Goal: Task Accomplishment & Management: Use online tool/utility

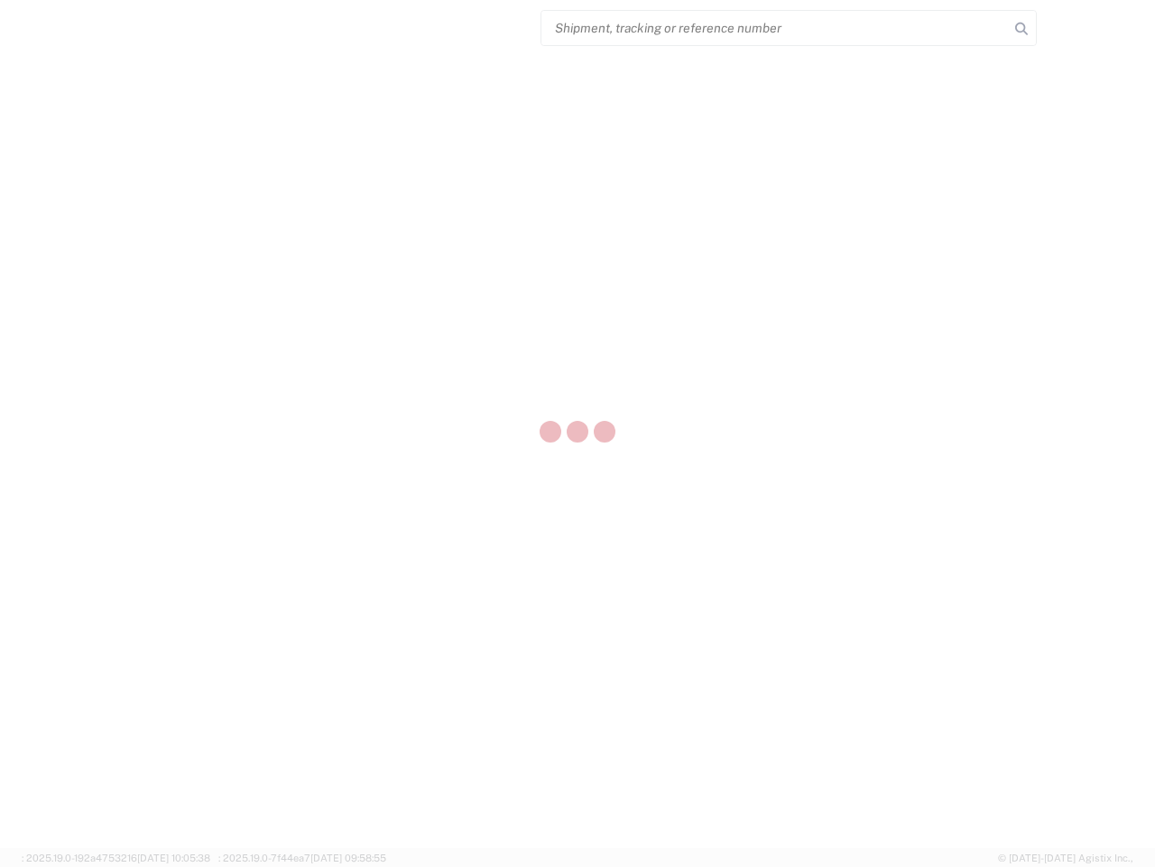
select select "US"
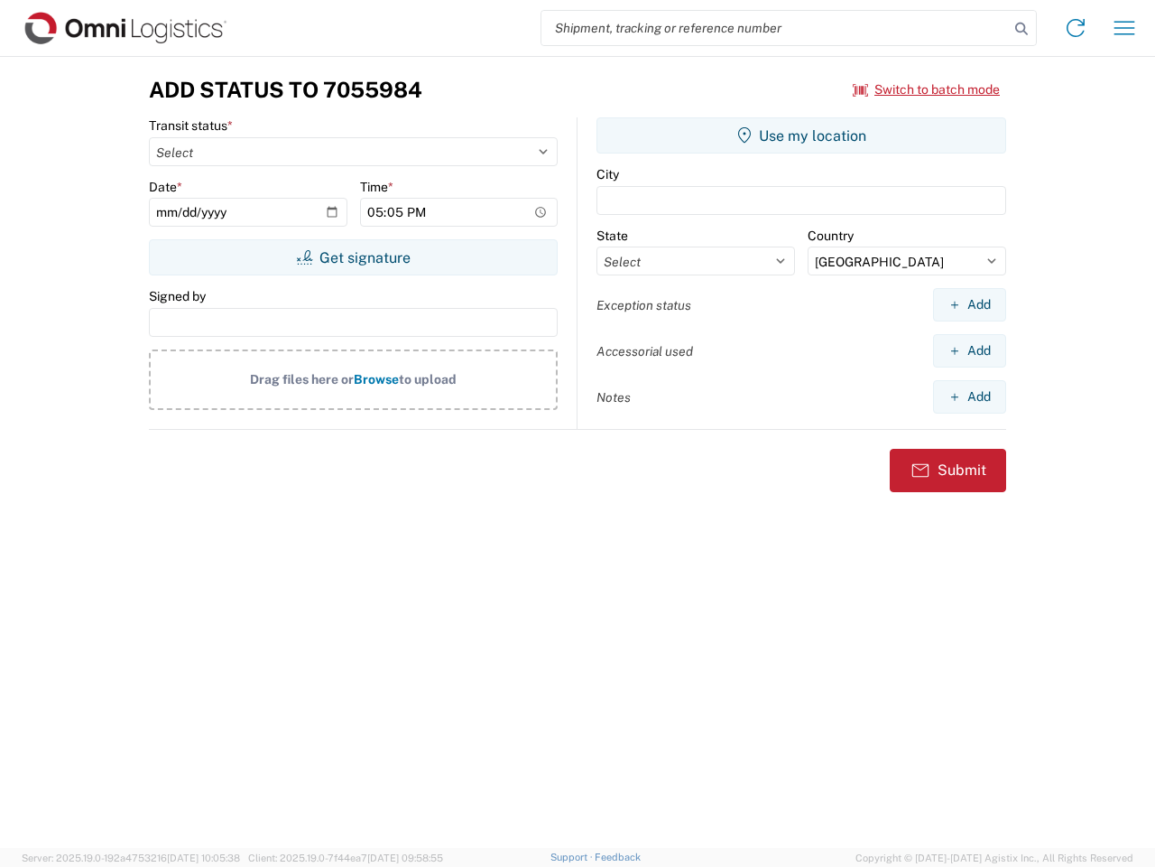
click at [775, 28] on input "search" at bounding box center [776, 28] width 468 height 34
click at [1022, 29] on icon at bounding box center [1021, 28] width 25 height 25
click at [1076, 28] on icon at bounding box center [1076, 28] width 29 height 29
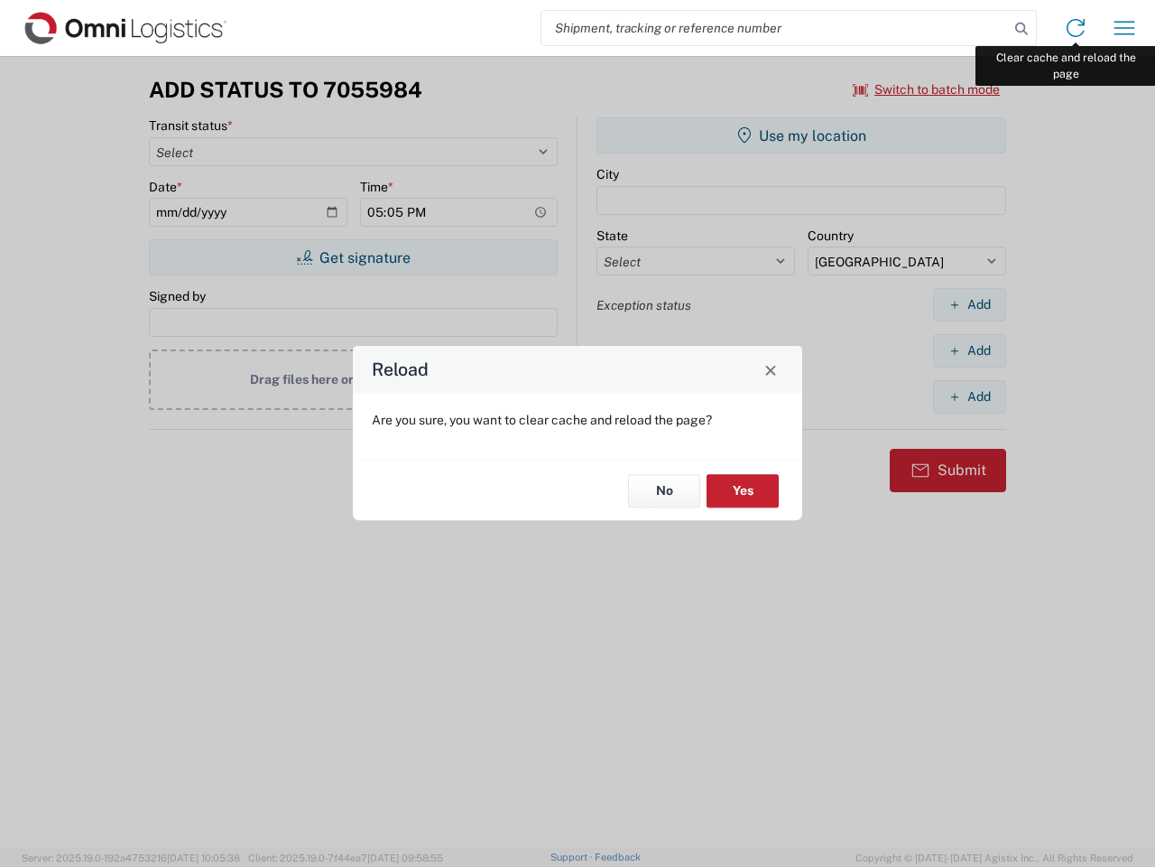
click at [1125, 28] on div "Reload Are you sure, you want to clear cache and reload the page? No Yes" at bounding box center [577, 433] width 1155 height 867
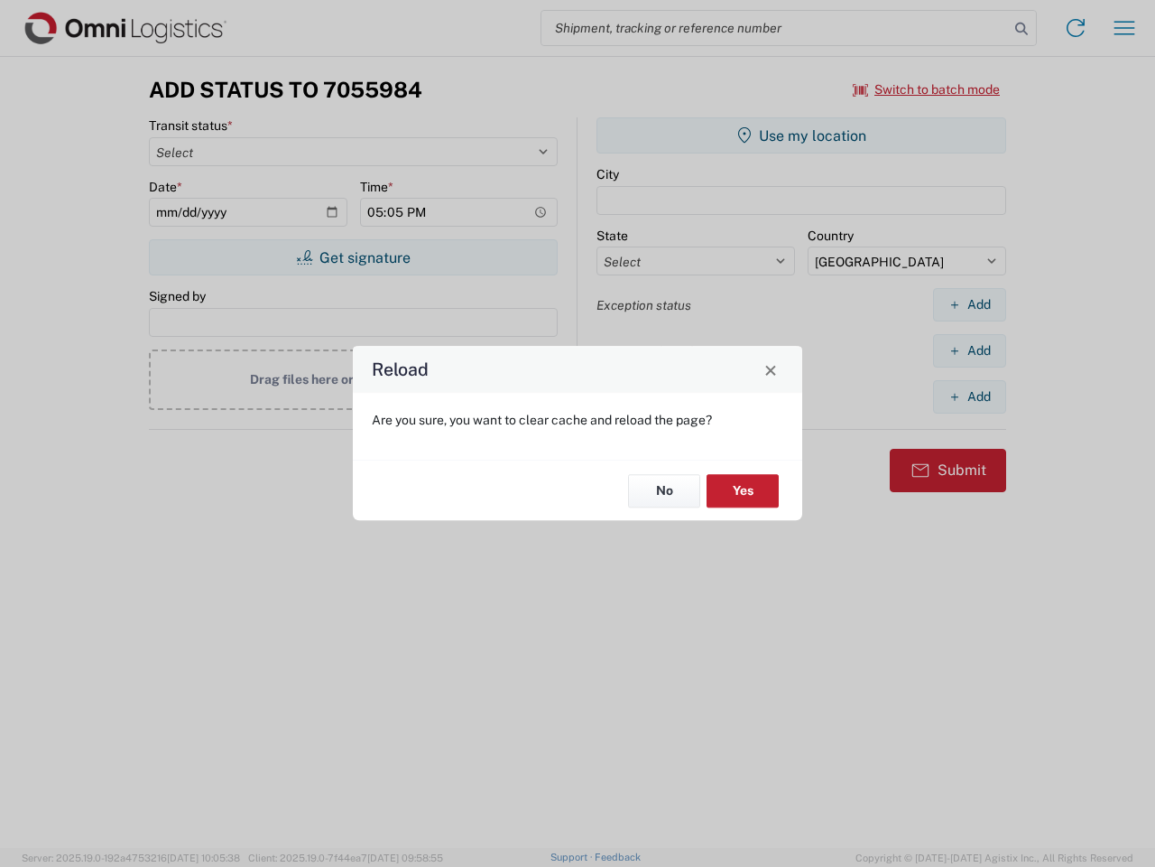
click at [927, 89] on div "Reload Are you sure, you want to clear cache and reload the page? No Yes" at bounding box center [577, 433] width 1155 height 867
click at [353, 257] on div "Reload Are you sure, you want to clear cache and reload the page? No Yes" at bounding box center [577, 433] width 1155 height 867
click at [802, 135] on div "Reload Are you sure, you want to clear cache and reload the page? No Yes" at bounding box center [577, 433] width 1155 height 867
click at [969, 304] on div "Reload Are you sure, you want to clear cache and reload the page? No Yes" at bounding box center [577, 433] width 1155 height 867
click at [969, 350] on div "Reload Are you sure, you want to clear cache and reload the page? No Yes" at bounding box center [577, 433] width 1155 height 867
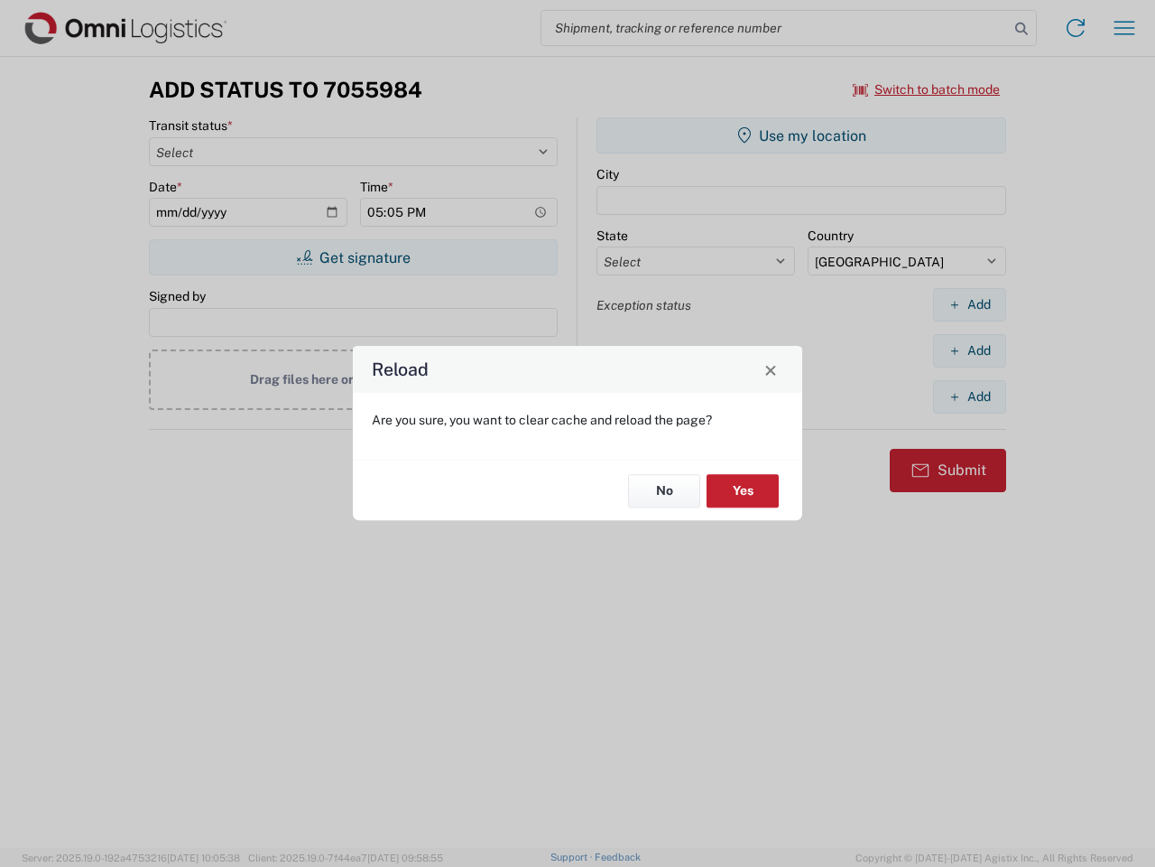
click at [969, 396] on div "Reload Are you sure, you want to clear cache and reload the page? No Yes" at bounding box center [577, 433] width 1155 height 867
